Goal: Navigation & Orientation: Find specific page/section

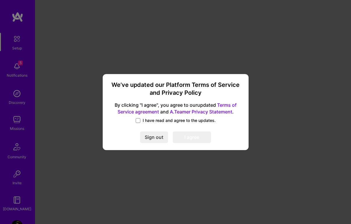
click at [141, 118] on label "I have read and agree to the updates." at bounding box center [176, 120] width 80 height 6
click at [0, 0] on input "I have read and agree to the updates." at bounding box center [0, 0] width 0 height 0
click at [186, 137] on button "I agree" at bounding box center [192, 137] width 38 height 12
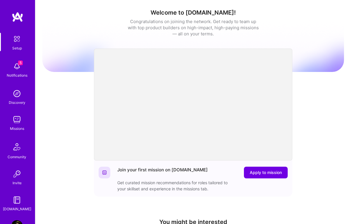
click at [20, 72] on img at bounding box center [17, 66] width 12 height 12
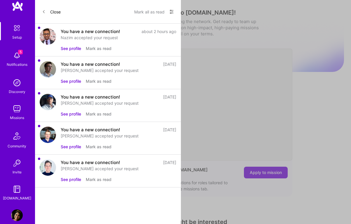
scroll to position [20, 0]
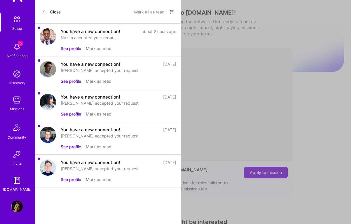
click at [75, 34] on div "You have a new connection!" at bounding box center [90, 31] width 59 height 6
click at [73, 49] on button "See profile" at bounding box center [71, 48] width 20 height 6
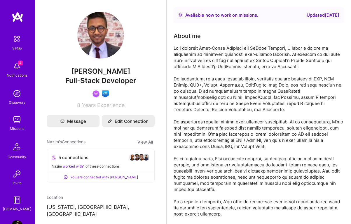
click at [16, 40] on img at bounding box center [17, 39] width 12 height 12
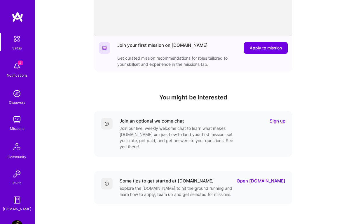
scroll to position [155, 0]
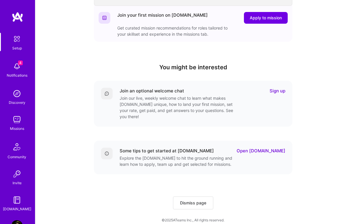
click at [18, 153] on img at bounding box center [17, 147] width 14 height 14
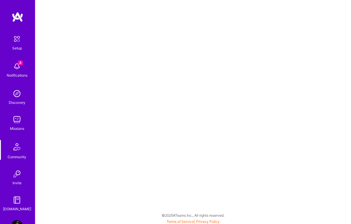
scroll to position [20, 0]
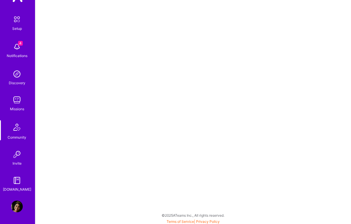
click at [16, 184] on img at bounding box center [17, 180] width 12 height 12
